Goal: Download file/media

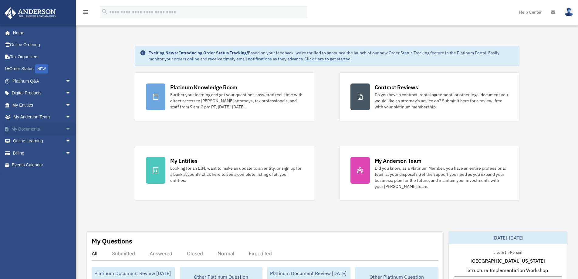
click at [23, 127] on link "My Documents arrow_drop_down" at bounding box center [42, 129] width 76 height 12
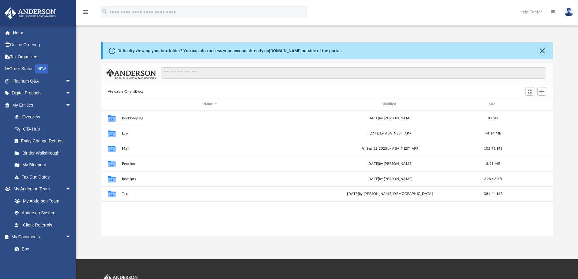
scroll to position [133, 447]
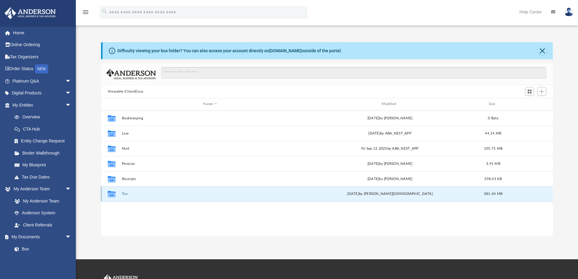
click at [125, 193] on button "Tax" at bounding box center [210, 194] width 177 height 4
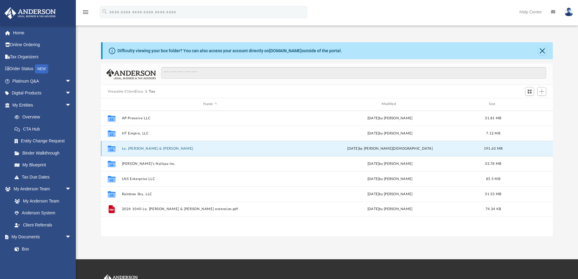
click at [135, 147] on button "Le, Diep & Nguyen, Son" at bounding box center [210, 148] width 177 height 4
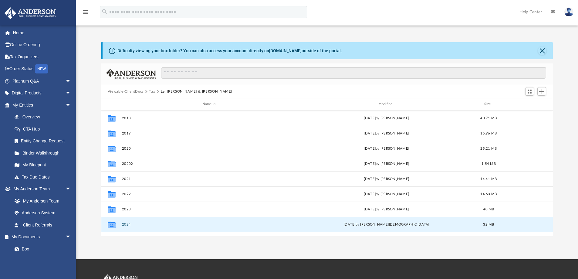
click at [127, 223] on button "2024" at bounding box center [209, 224] width 175 height 4
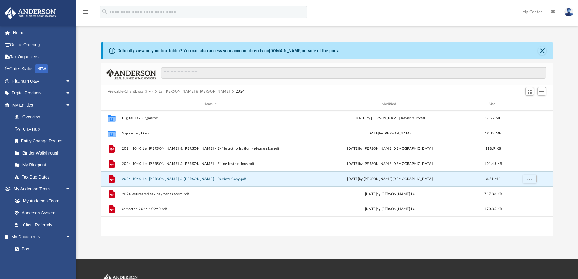
click at [164, 178] on button "2024 1040 Le, Diep & Nguyen, Son - Review Copy.pdf" at bounding box center [210, 179] width 177 height 4
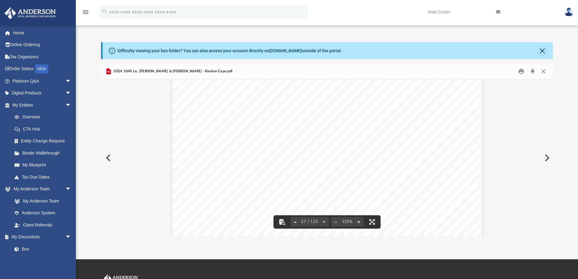
scroll to position [10858, 0]
click at [544, 70] on button "Close" at bounding box center [543, 71] width 11 height 9
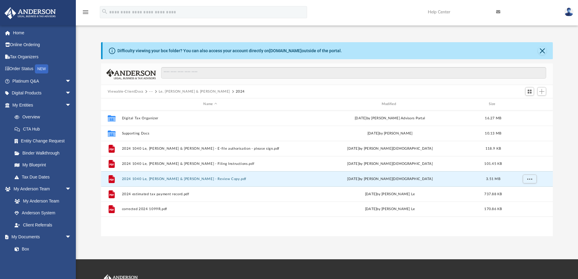
click at [569, 12] on img at bounding box center [568, 12] width 9 height 9
click at [146, 178] on button "2024 1040 Le, Diep & Nguyen, Son - Review Copy.pdf" at bounding box center [210, 179] width 177 height 4
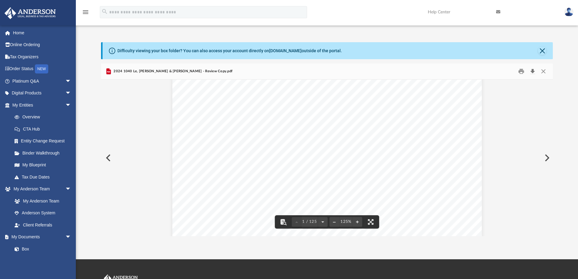
scroll to position [0, 0]
click at [532, 71] on button "Download" at bounding box center [532, 71] width 11 height 9
click at [569, 11] on img at bounding box center [568, 12] width 9 height 9
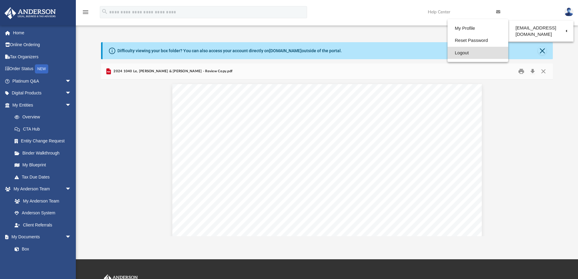
click at [459, 52] on link "Logout" at bounding box center [477, 53] width 61 height 12
